Goal: Information Seeking & Learning: Learn about a topic

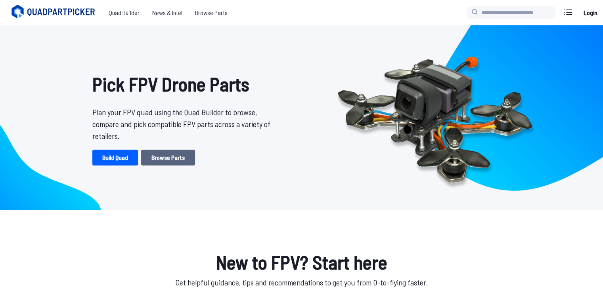
click at [156, 159] on link "Browse Parts" at bounding box center [168, 158] width 54 height 16
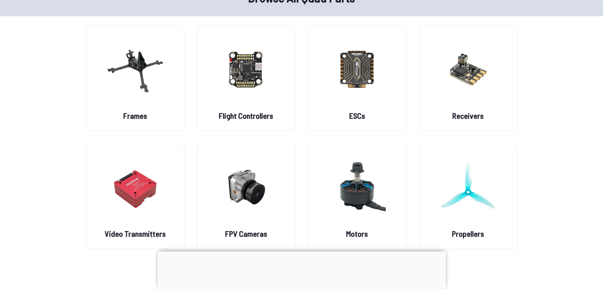
scroll to position [50, 0]
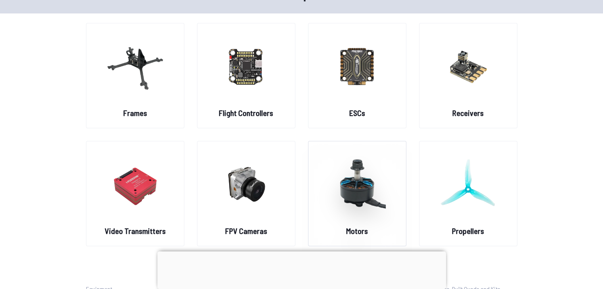
click at [353, 179] on img at bounding box center [356, 184] width 57 height 70
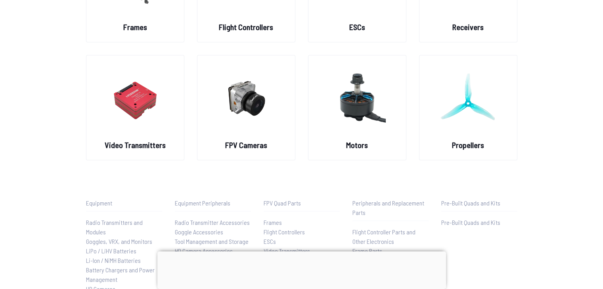
scroll to position [169, 0]
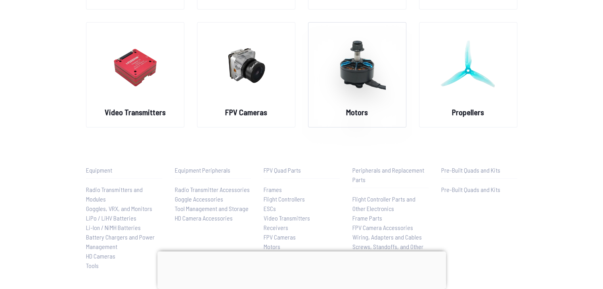
click at [358, 104] on figure at bounding box center [357, 65] width 89 height 84
click at [256, 82] on img at bounding box center [245, 66] width 57 height 70
click at [158, 81] on img at bounding box center [135, 66] width 57 height 70
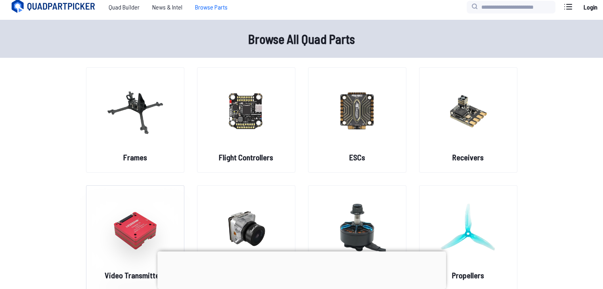
scroll to position [0, 0]
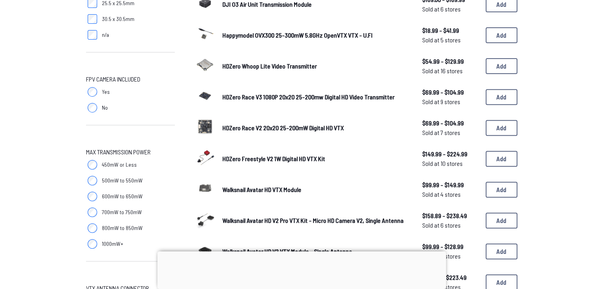
scroll to position [277, 0]
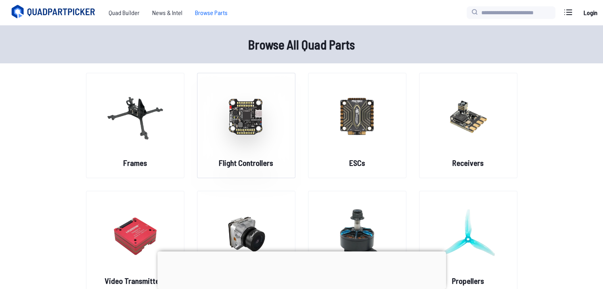
click at [245, 114] on img at bounding box center [245, 116] width 57 height 70
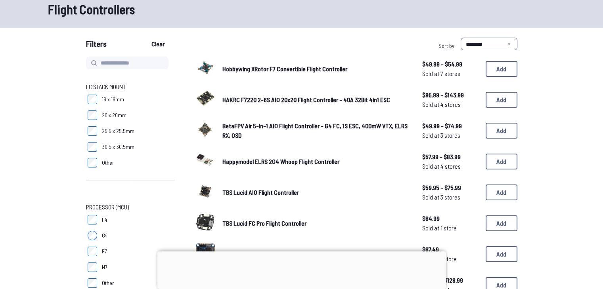
scroll to position [40, 0]
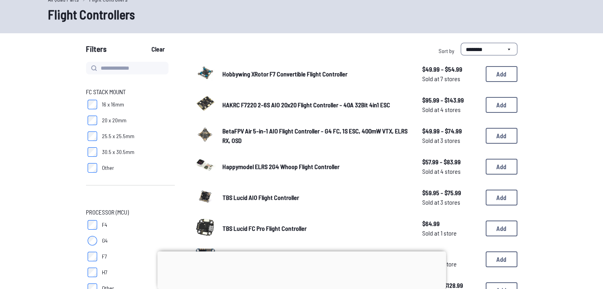
click at [273, 74] on span "Hobbywing XRotor F7 Convertible Flight Controller" at bounding box center [284, 74] width 125 height 8
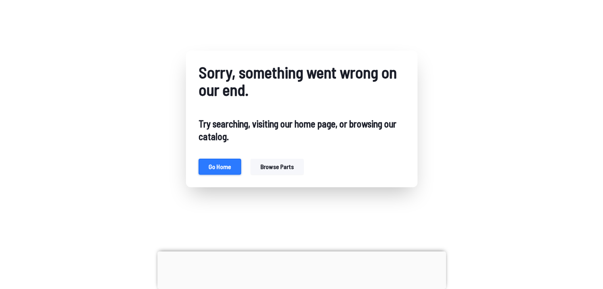
click at [225, 166] on button "Go home" at bounding box center [219, 167] width 42 height 16
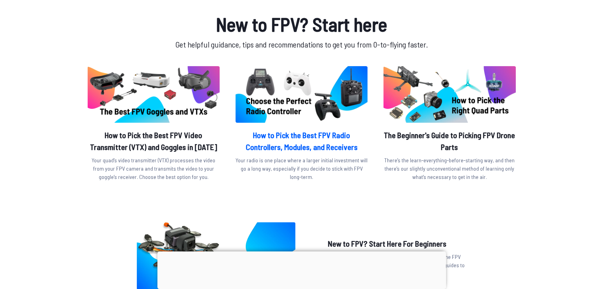
scroll to position [238, 0]
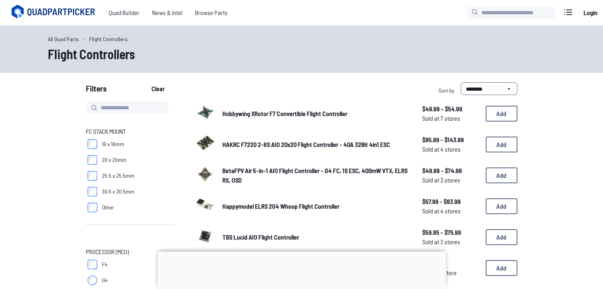
scroll to position [40, 0]
